Goal: Transaction & Acquisition: Obtain resource

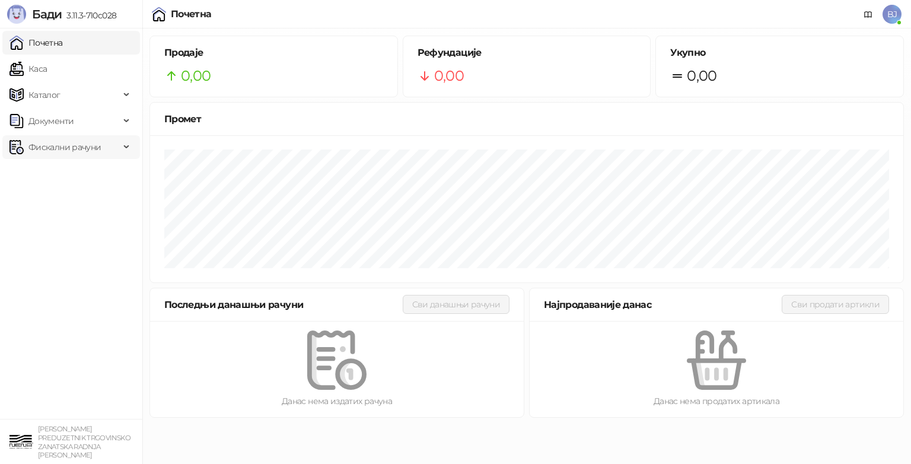
click at [66, 148] on span "Фискални рачуни" at bounding box center [64, 147] width 72 height 24
click at [68, 172] on link "Издати рачуни" at bounding box center [54, 173] width 80 height 24
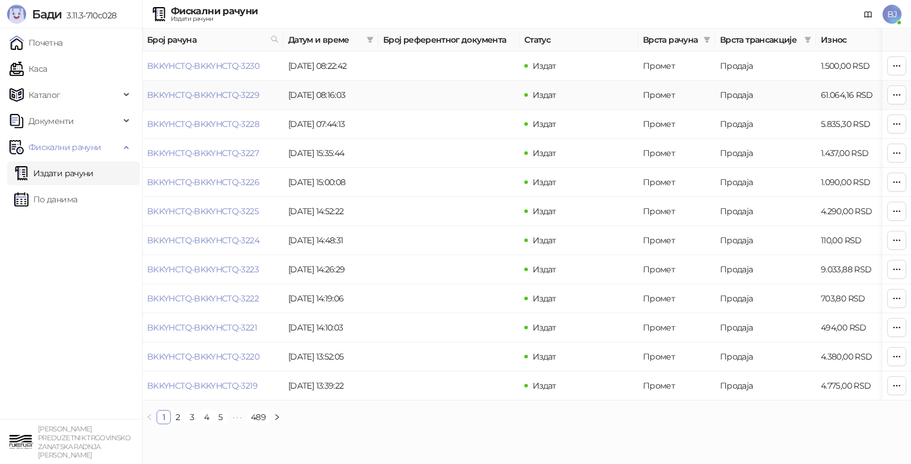
click at [385, 93] on td at bounding box center [449, 95] width 141 height 29
click at [386, 93] on td at bounding box center [449, 95] width 141 height 29
click at [230, 97] on link "BKKYHCTQ-BKKYHCTQ-3229" at bounding box center [203, 95] width 112 height 11
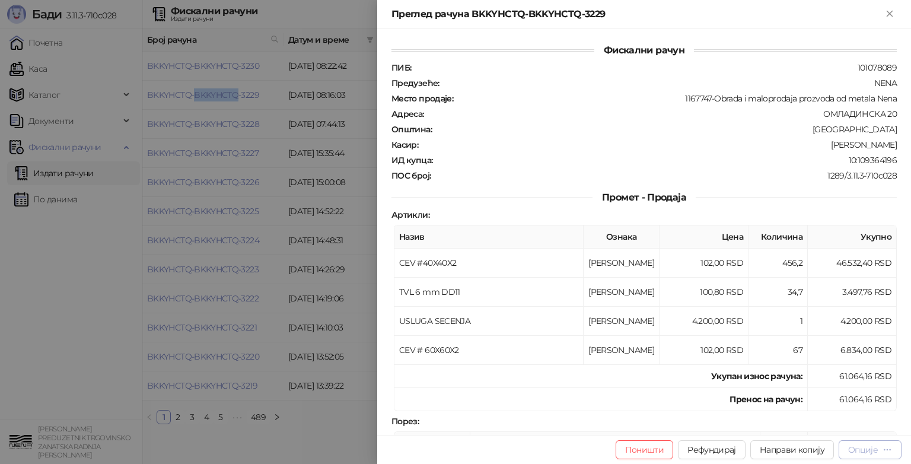
click at [863, 447] on div "Опције" at bounding box center [864, 449] width 30 height 11
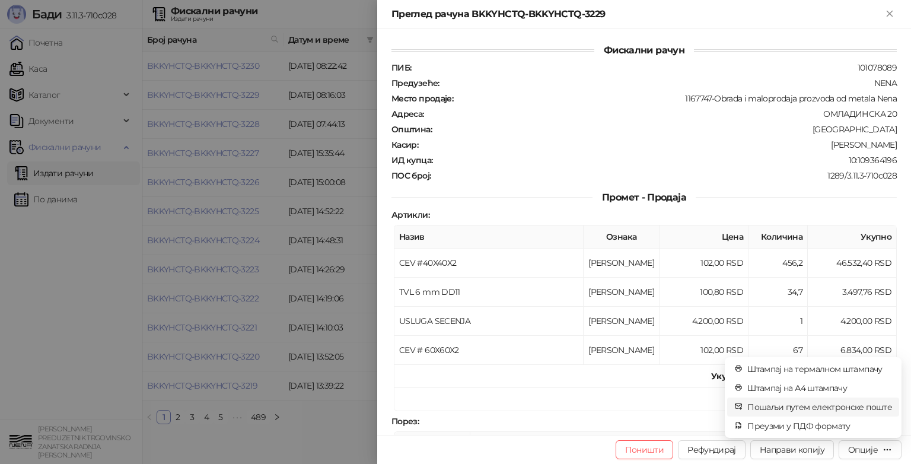
click at [850, 405] on span "Пошаљи путем електронске поште" at bounding box center [820, 407] width 145 height 13
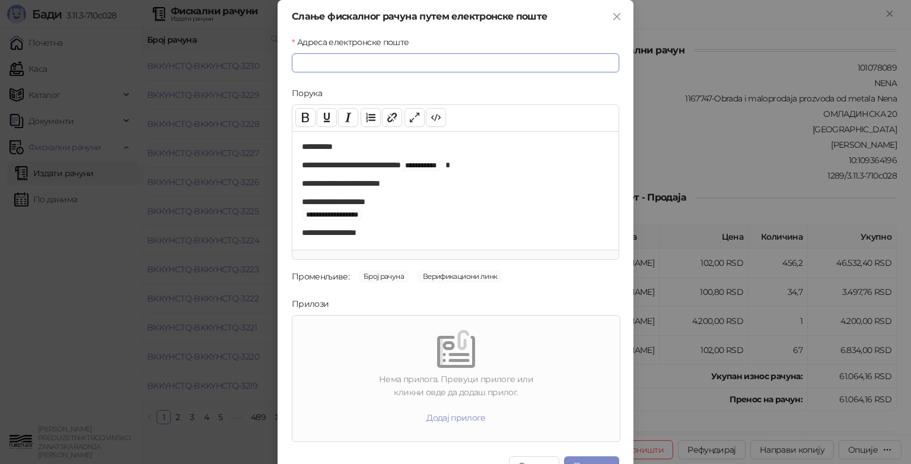
click at [297, 65] on input "Адреса електронске поште" at bounding box center [456, 62] width 328 height 19
type input "**********"
click at [341, 357] on div at bounding box center [456, 349] width 318 height 38
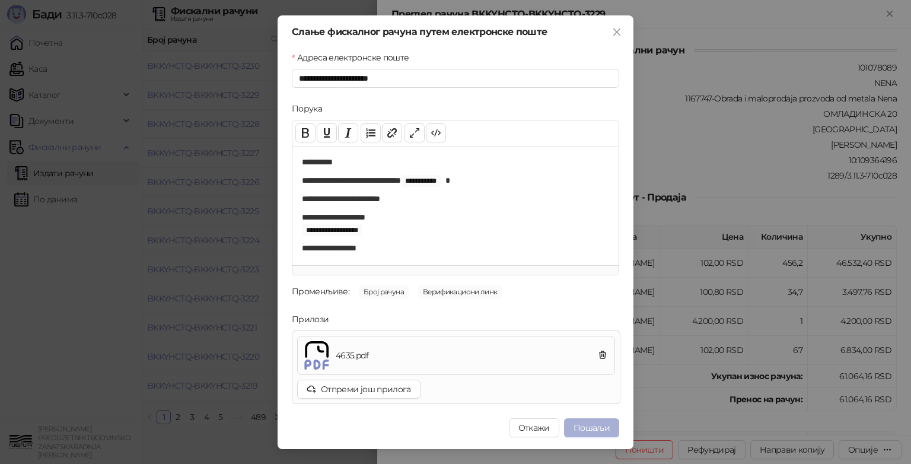
click at [599, 428] on button "Пошаљи" at bounding box center [591, 427] width 55 height 19
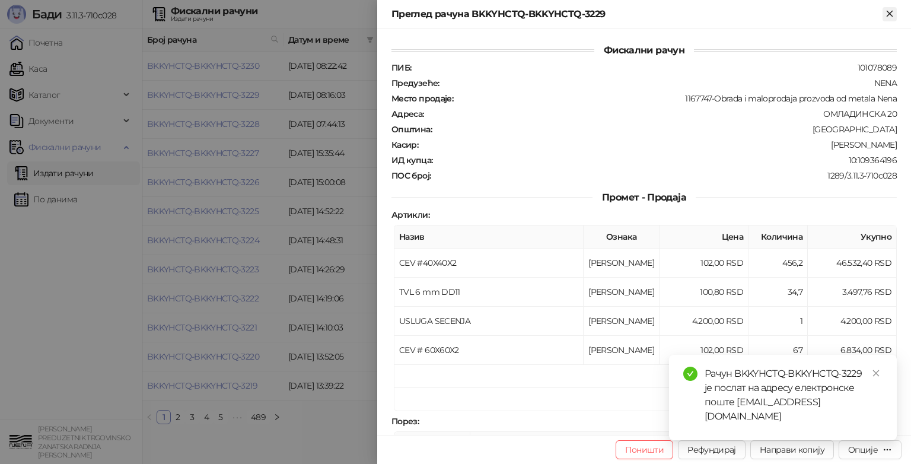
click at [891, 14] on icon "Close" at bounding box center [889, 13] width 5 height 5
